Goal: Communication & Community: Ask a question

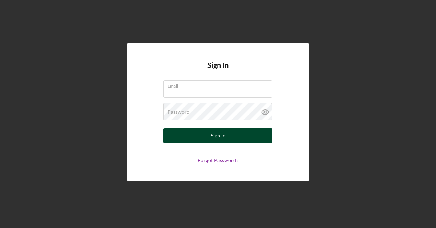
type input "[EMAIL_ADDRESS][DOMAIN_NAME]"
click at [201, 130] on button "Sign In" at bounding box center [217, 135] width 109 height 15
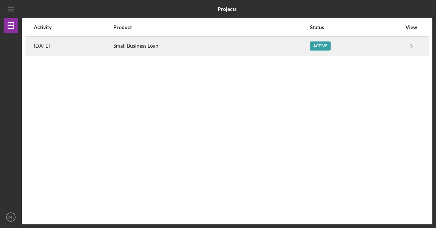
click at [303, 43] on div "Small Business Loan" at bounding box center [211, 46] width 196 height 18
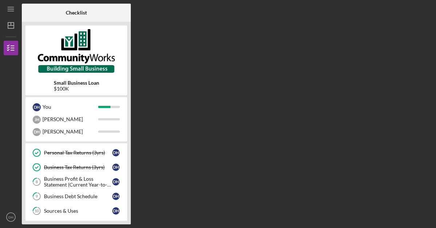
scroll to position [89, 0]
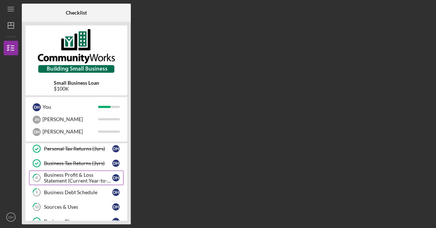
click at [82, 177] on div "Business Profit & Loss Statement (Current Year-to-Date)" at bounding box center [78, 178] width 68 height 12
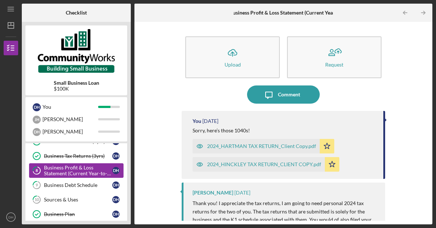
scroll to position [102, 0]
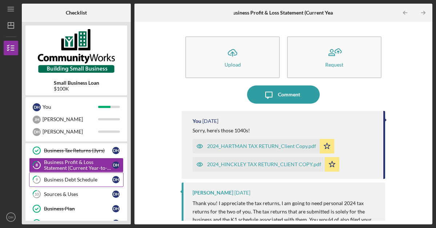
click at [82, 178] on div "Business Debt Schedule" at bounding box center [78, 179] width 68 height 6
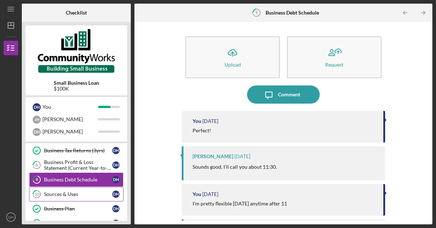
click at [81, 190] on link "10 Sources & Uses D H" at bounding box center [76, 194] width 94 height 15
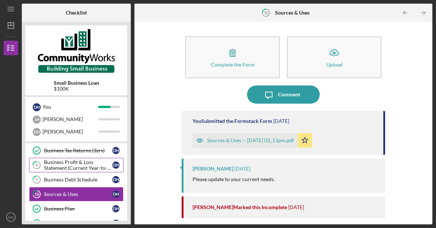
click at [90, 169] on div "Business Profit & Loss Statement (Current Year-to-Date)" at bounding box center [78, 165] width 68 height 12
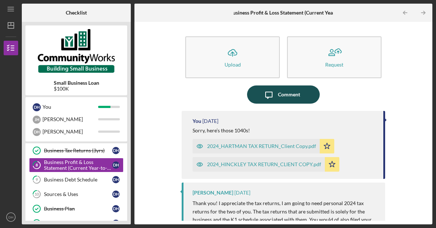
click at [283, 90] on div "Comment" at bounding box center [289, 94] width 22 height 18
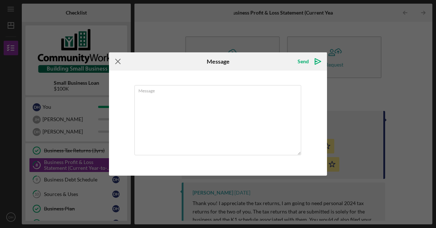
click at [117, 64] on icon "Icon/Menu Close" at bounding box center [118, 61] width 18 height 18
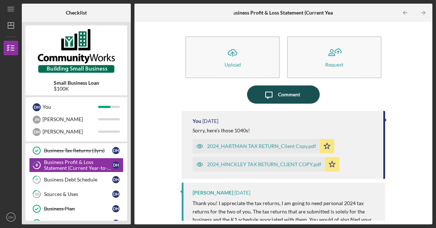
click at [271, 94] on icon "Icon/Message" at bounding box center [269, 94] width 18 height 18
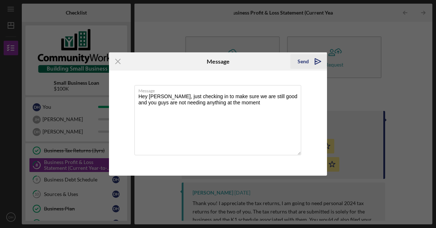
type textarea "Hey [PERSON_NAME], just checking in to make sure we are still good and you guys…"
click at [307, 63] on div "Send" at bounding box center [302, 61] width 11 height 15
